Goal: Task Accomplishment & Management: Use online tool/utility

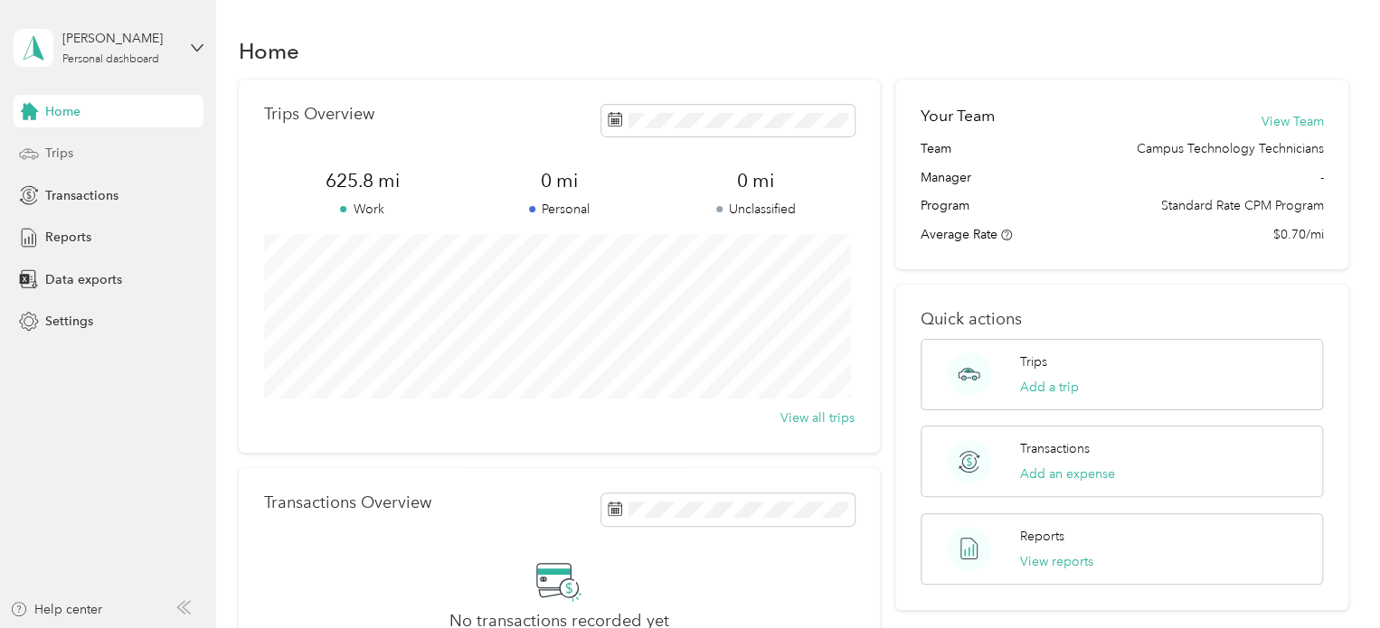
click at [89, 154] on div "Trips" at bounding box center [109, 153] width 190 height 33
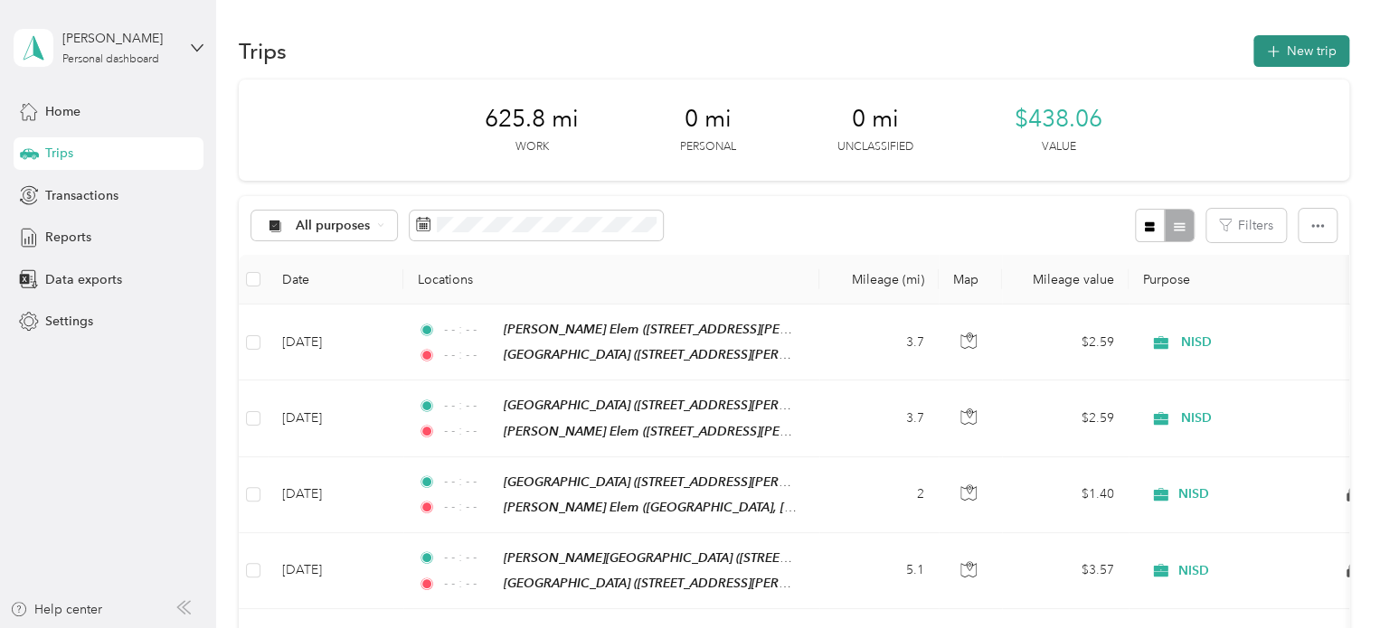
click at [1308, 51] on button "New trip" at bounding box center [1301, 51] width 96 height 32
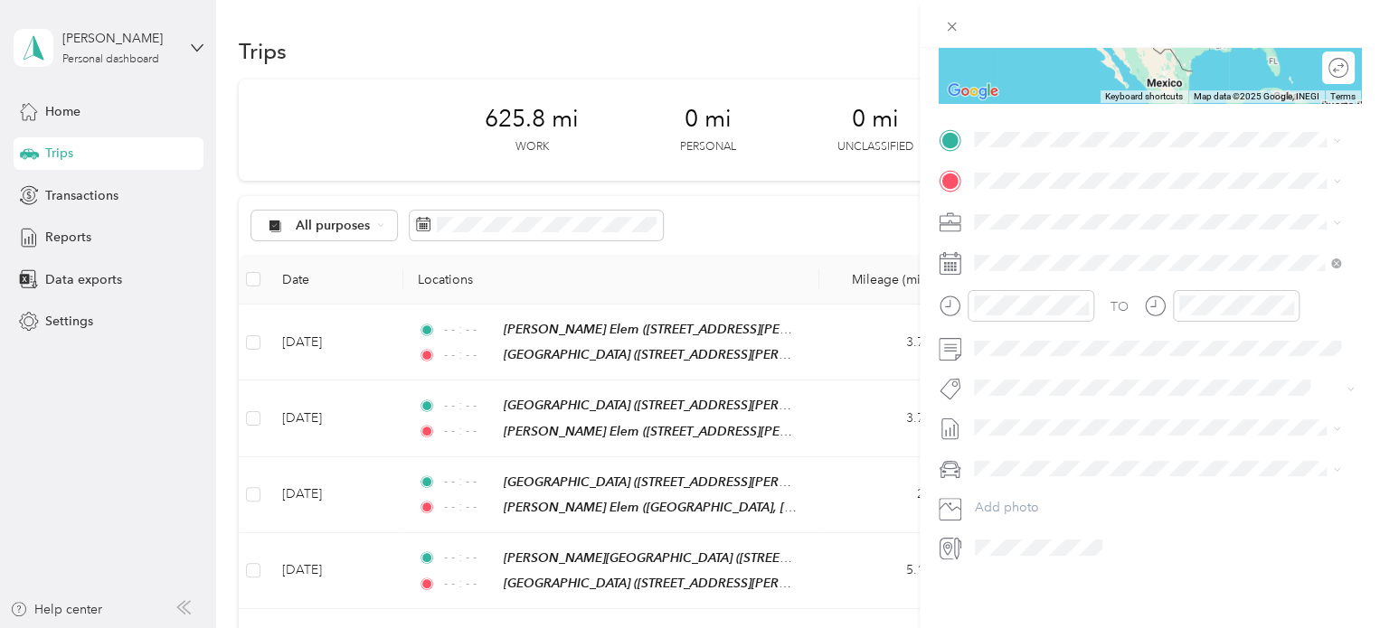
scroll to position [48, 0]
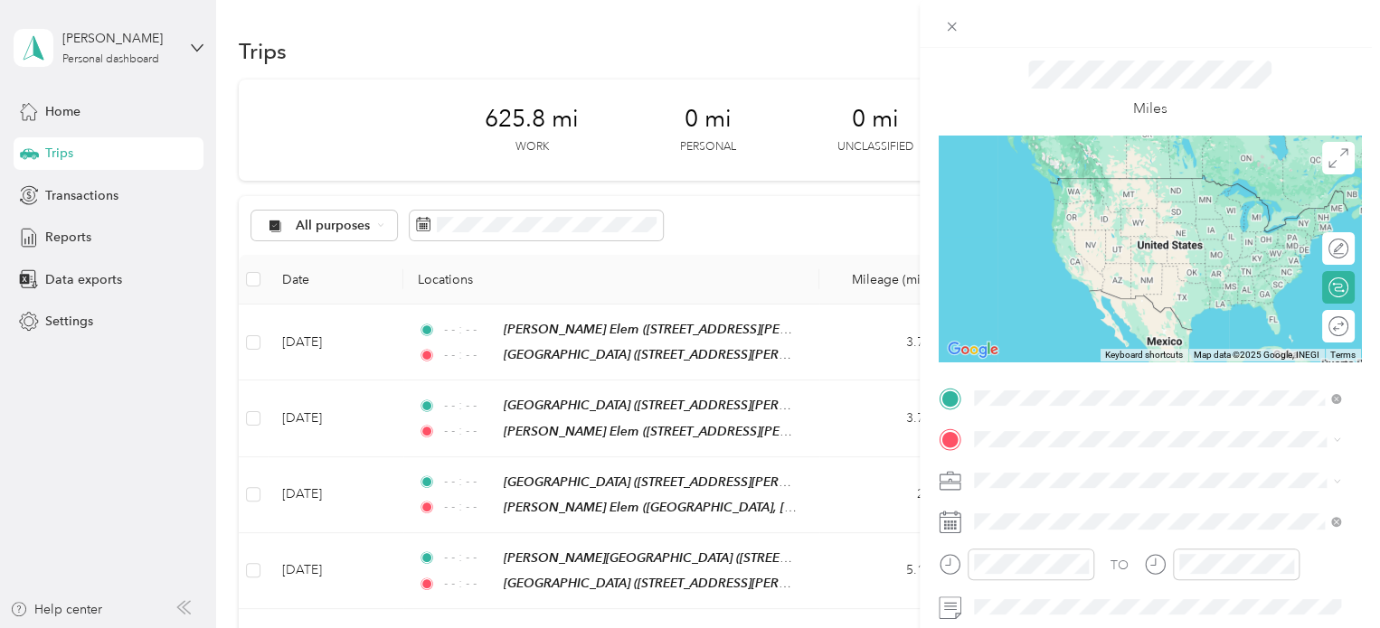
click at [1126, 209] on span "2200 Texan Drive, 76247, Justin, Texas, United States" at bounding box center [1148, 210] width 281 height 15
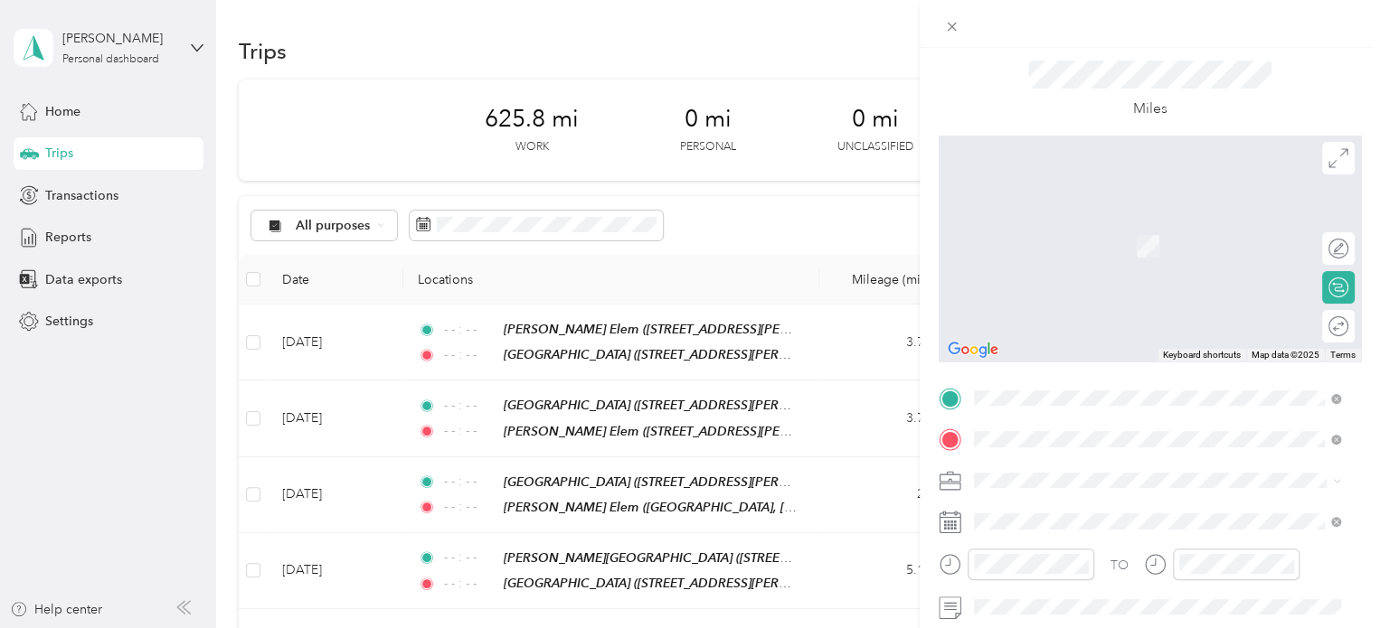
click at [1154, 256] on span "1073 Canyon Maple Drive, 76247, Justin, Texas, United States" at bounding box center [1148, 251] width 281 height 15
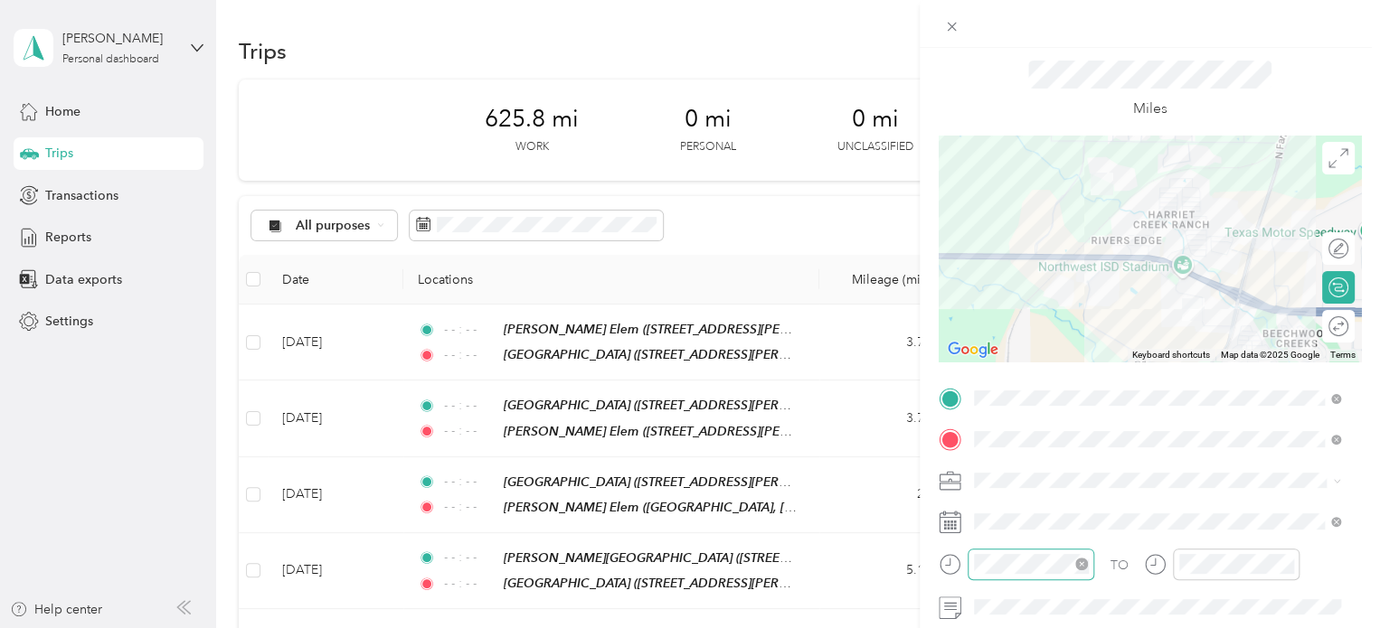
click at [1082, 563] on icon "close-circle" at bounding box center [1081, 564] width 13 height 13
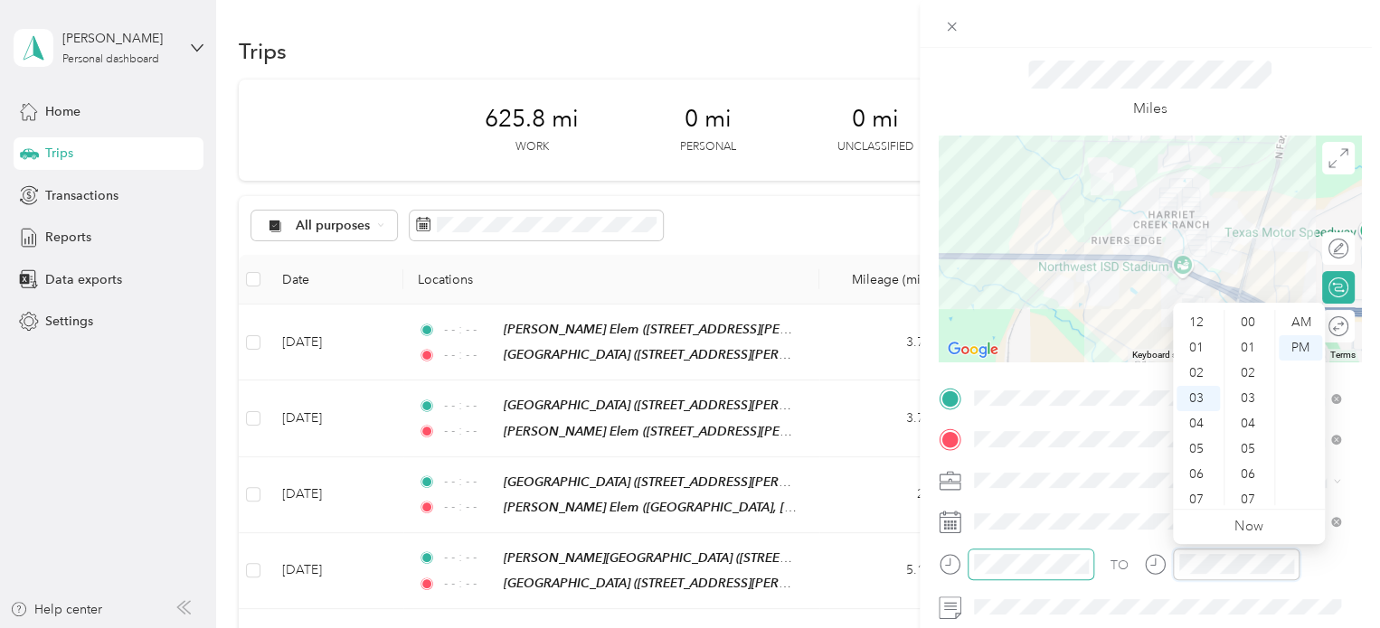
scroll to position [228, 0]
click at [1048, 496] on div "TO Add photo" at bounding box center [1150, 602] width 422 height 437
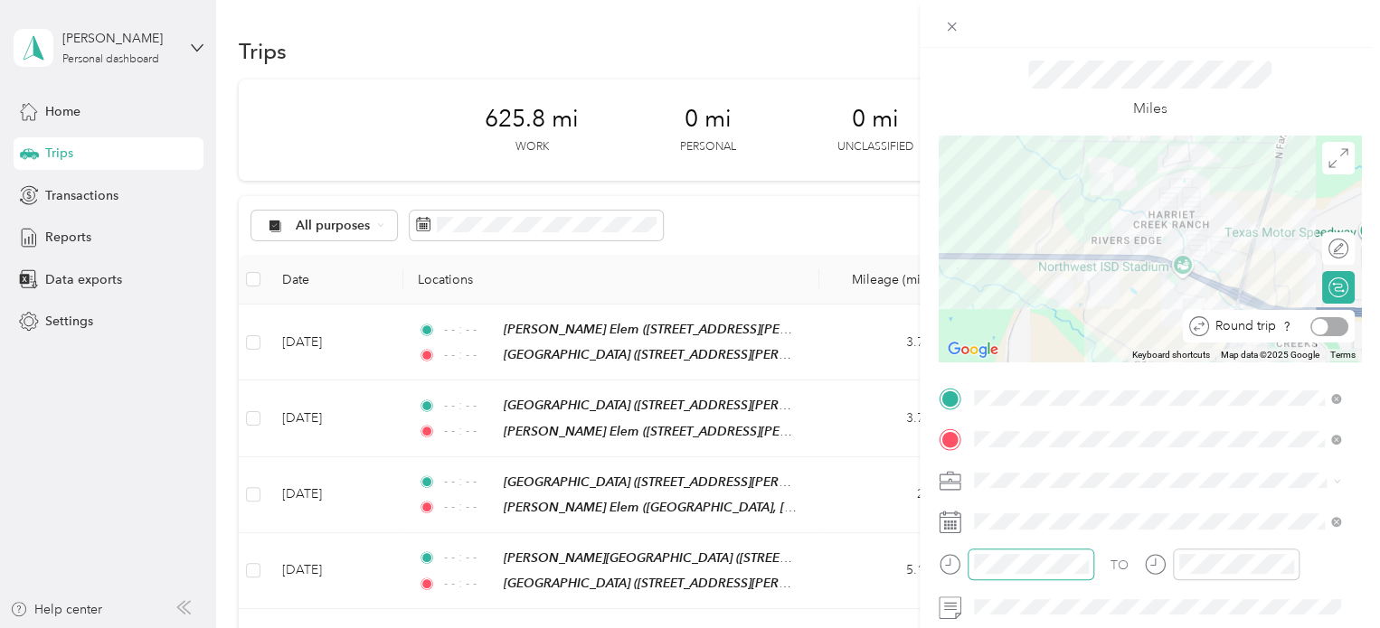
click at [1315, 327] on div at bounding box center [1329, 326] width 38 height 19
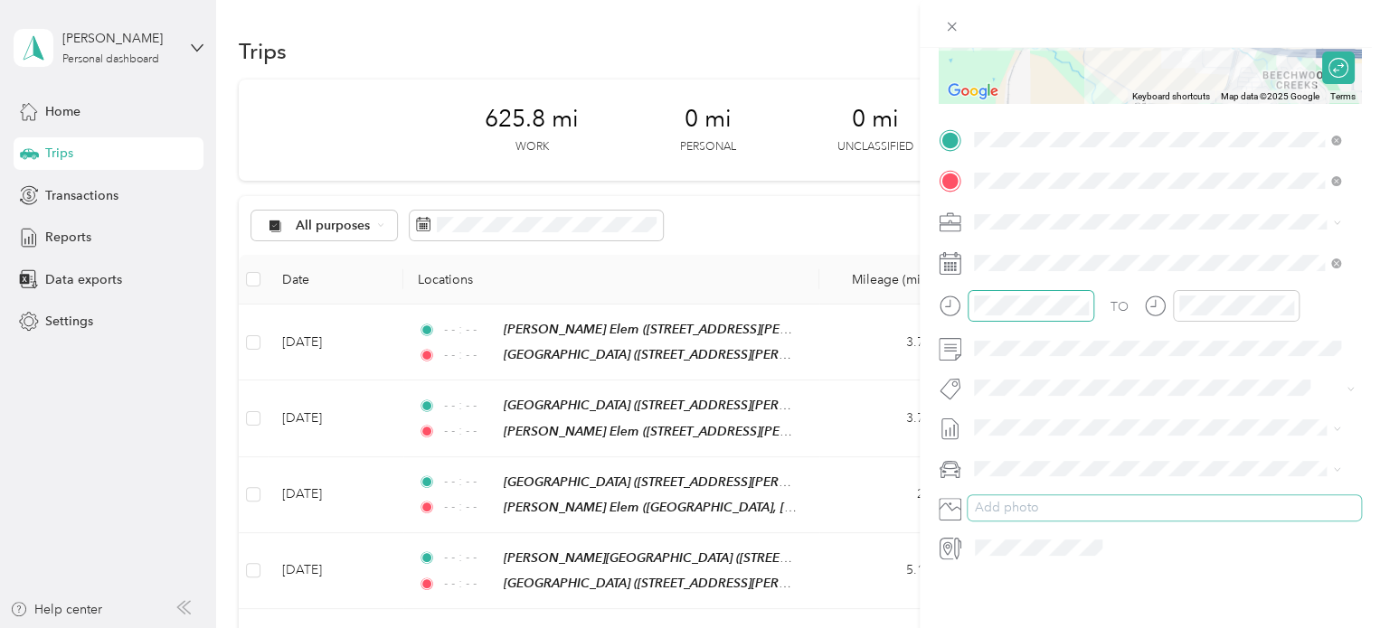
scroll to position [0, 0]
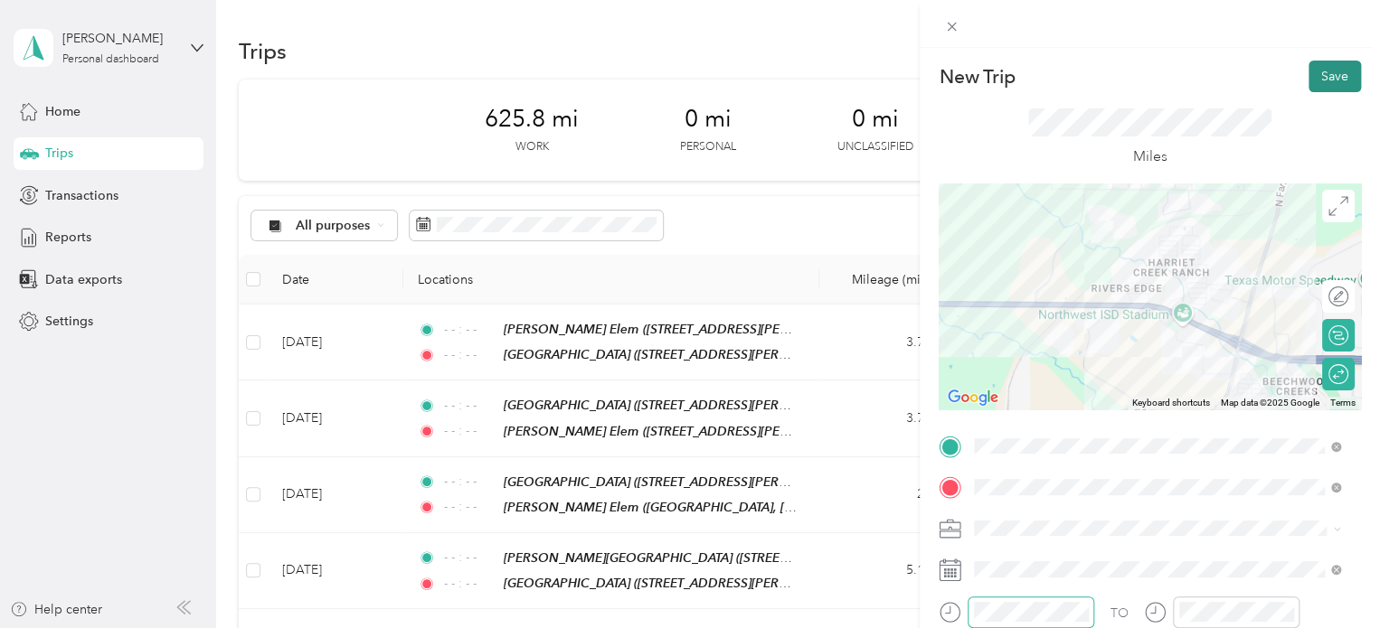
click at [1327, 80] on button "Save" at bounding box center [1334, 77] width 52 height 32
